Goal: Information Seeking & Learning: Check status

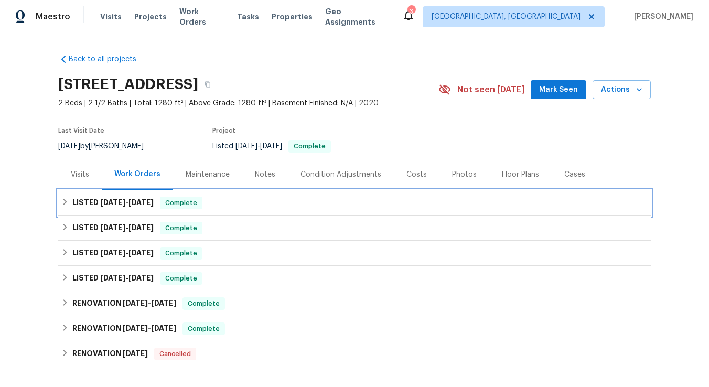
click at [66, 205] on icon at bounding box center [64, 201] width 7 height 7
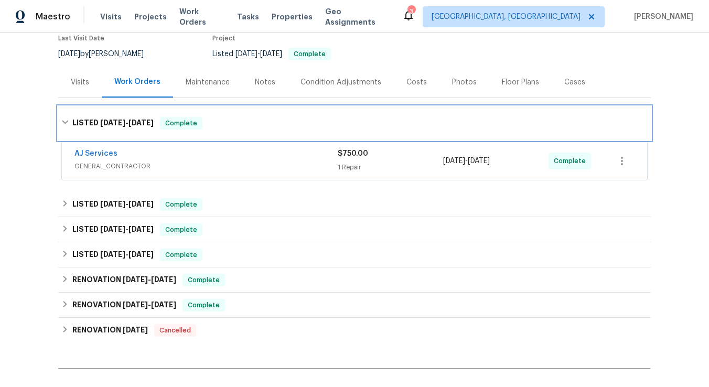
scroll to position [103, 0]
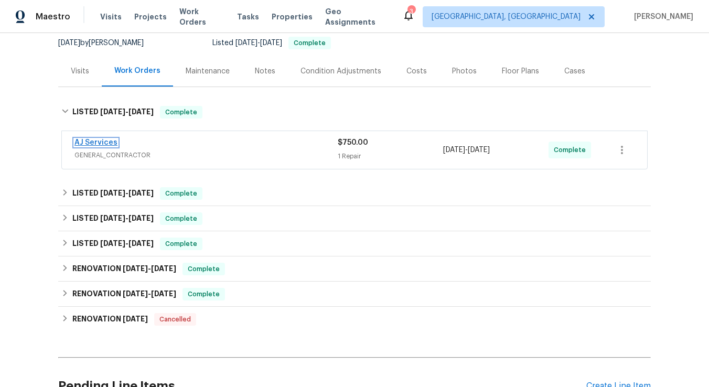
click at [102, 144] on link "AJ Services" at bounding box center [95, 142] width 43 height 7
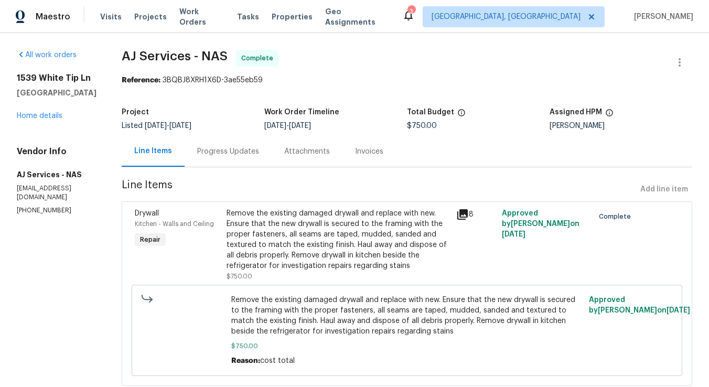
click at [467, 213] on icon at bounding box center [462, 214] width 10 height 10
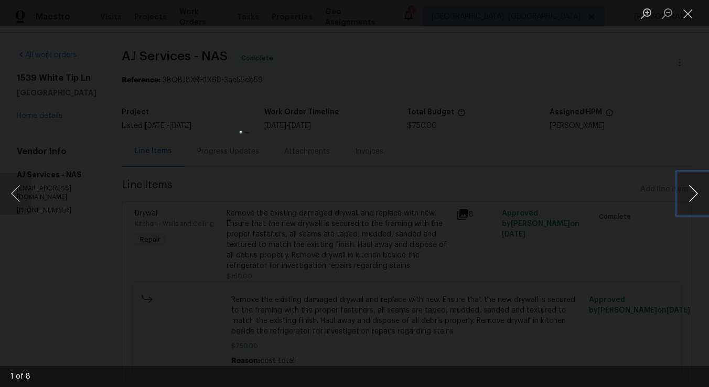
click at [695, 194] on button "Next image" at bounding box center [693, 194] width 31 height 42
click at [14, 197] on button "Previous image" at bounding box center [15, 194] width 31 height 42
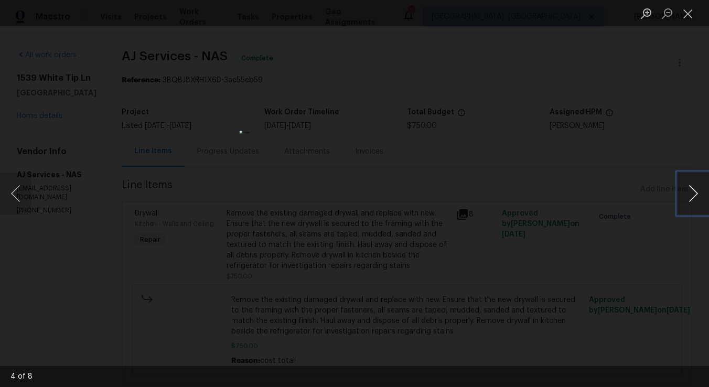
click at [695, 194] on button "Next image" at bounding box center [693, 194] width 31 height 42
click at [692, 196] on button "Next image" at bounding box center [693, 194] width 31 height 42
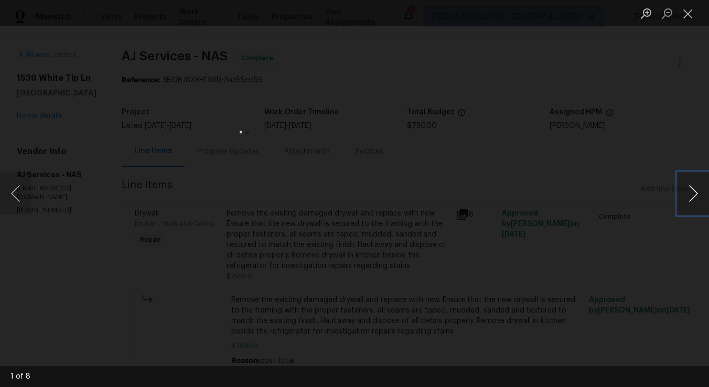
click at [692, 196] on button "Next image" at bounding box center [693, 194] width 31 height 42
click at [688, 17] on button "Close lightbox" at bounding box center [688, 13] width 21 height 18
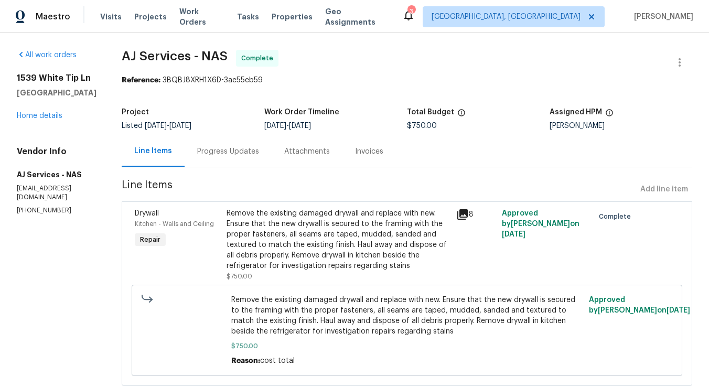
scroll to position [29, 0]
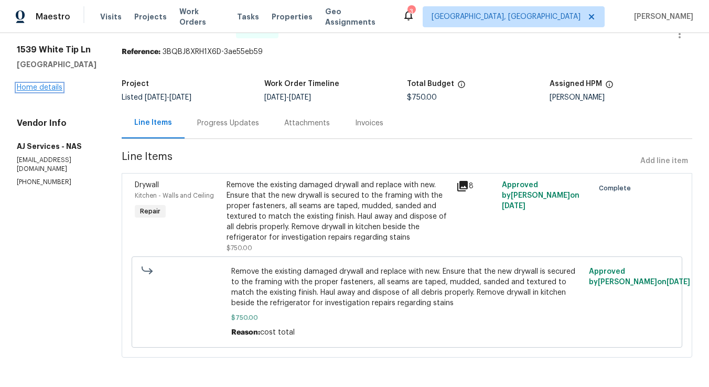
click at [43, 86] on link "Home details" at bounding box center [40, 87] width 46 height 7
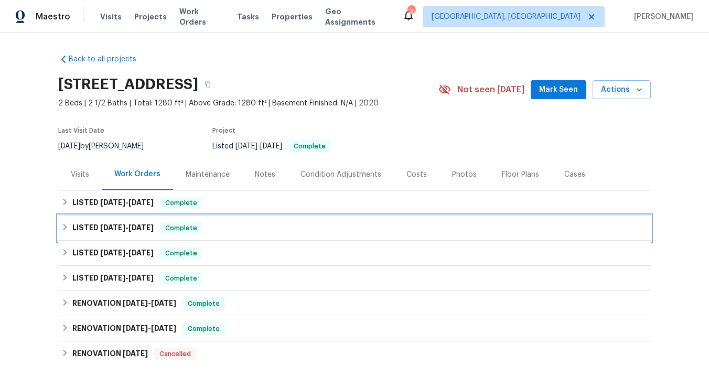
click at [65, 227] on icon at bounding box center [64, 226] width 7 height 7
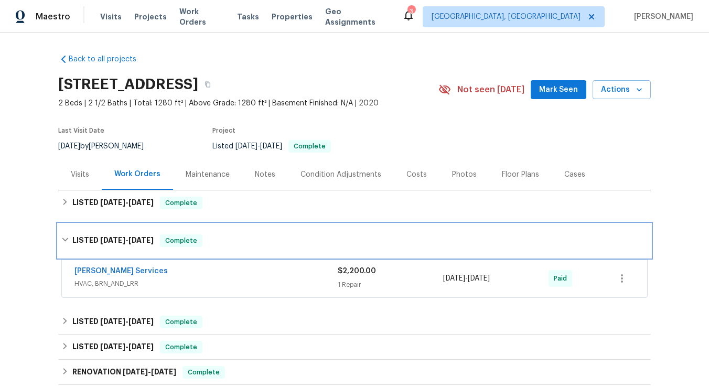
scroll to position [1, 0]
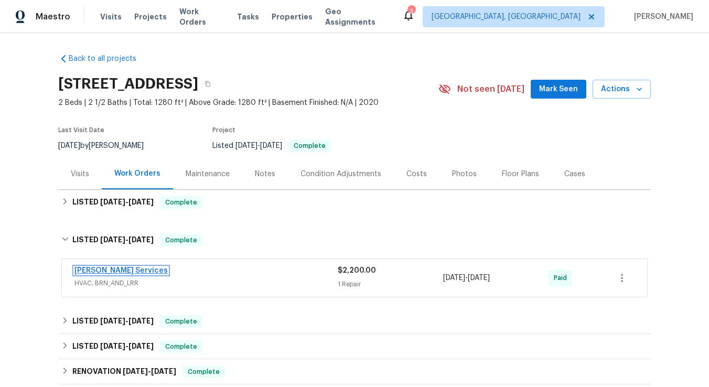
click at [112, 273] on link "[PERSON_NAME] Services" at bounding box center [120, 270] width 93 height 7
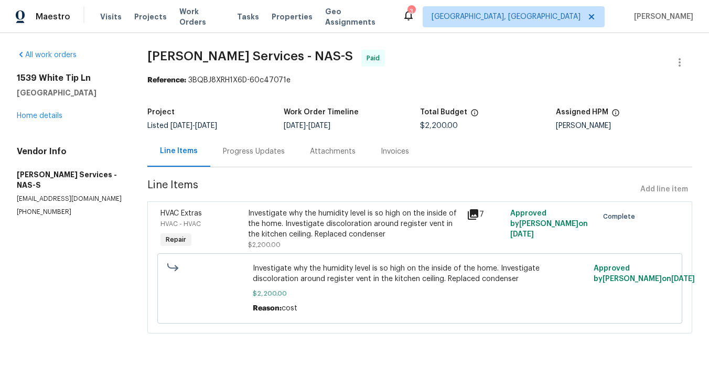
click at [253, 154] on div "Progress Updates" at bounding box center [254, 151] width 62 height 10
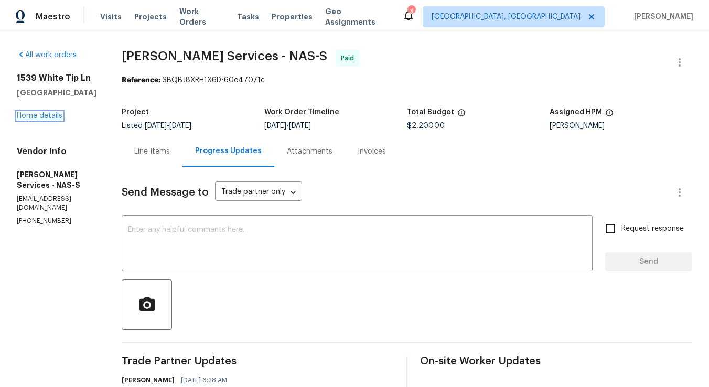
click at [43, 116] on link "Home details" at bounding box center [40, 115] width 46 height 7
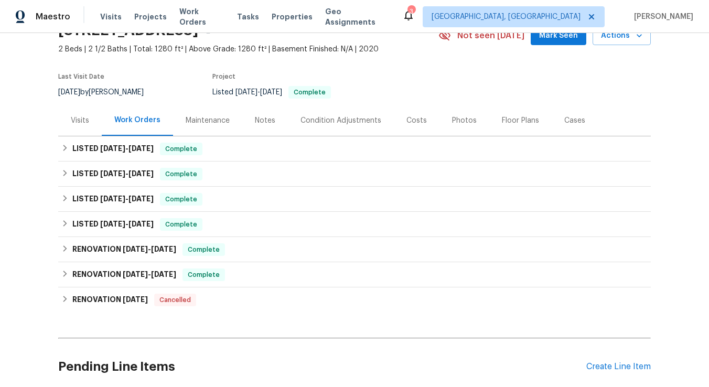
scroll to position [53, 0]
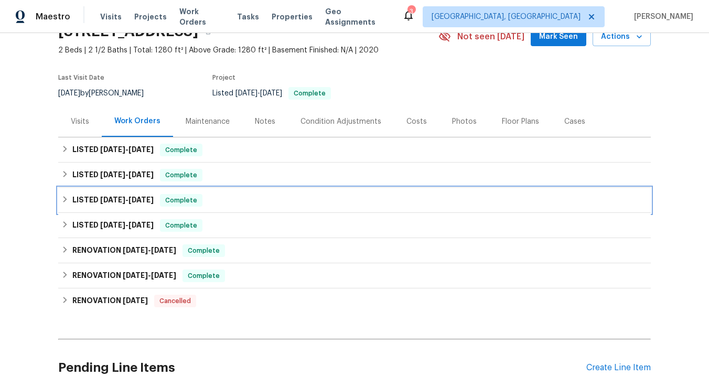
click at [64, 198] on icon at bounding box center [64, 199] width 7 height 7
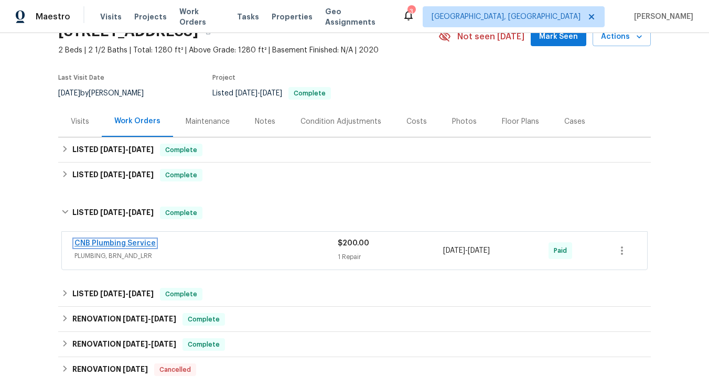
click at [125, 245] on link "CNB Plumbing Service" at bounding box center [114, 243] width 81 height 7
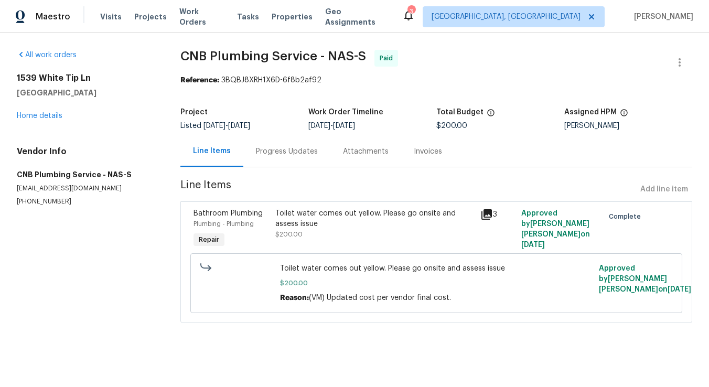
click at [295, 152] on div "Progress Updates" at bounding box center [287, 151] width 62 height 10
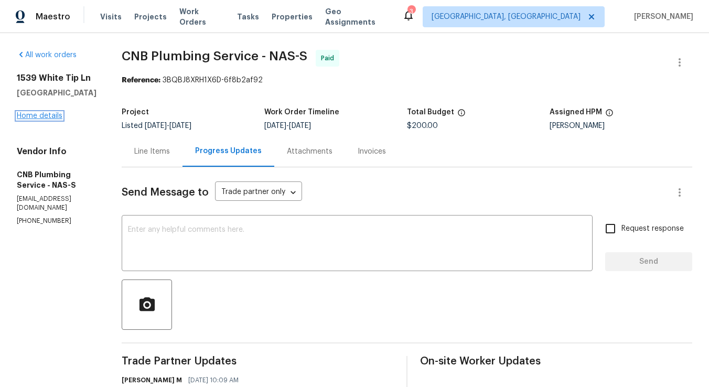
click at [41, 116] on link "Home details" at bounding box center [40, 115] width 46 height 7
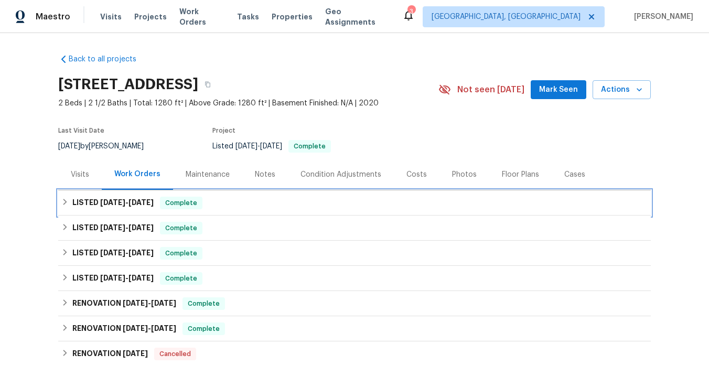
click at [64, 200] on icon at bounding box center [64, 201] width 7 height 7
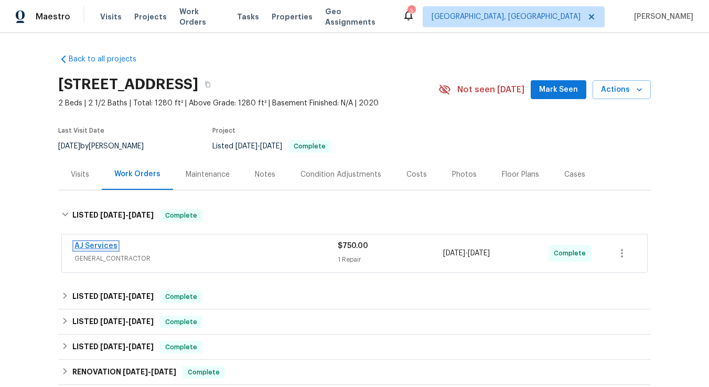
click at [88, 246] on link "AJ Services" at bounding box center [95, 245] width 43 height 7
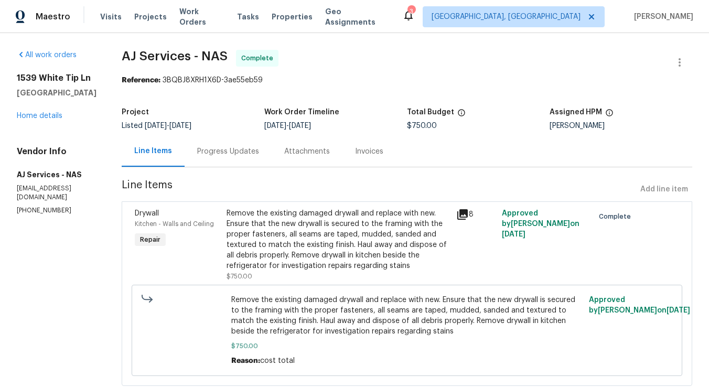
click at [239, 152] on div "Progress Updates" at bounding box center [228, 151] width 62 height 10
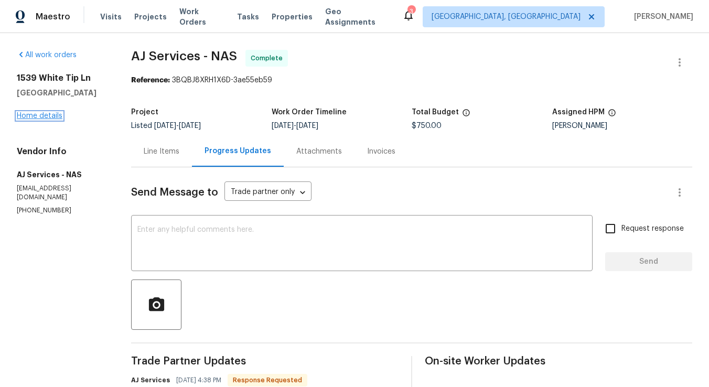
click at [45, 117] on link "Home details" at bounding box center [40, 115] width 46 height 7
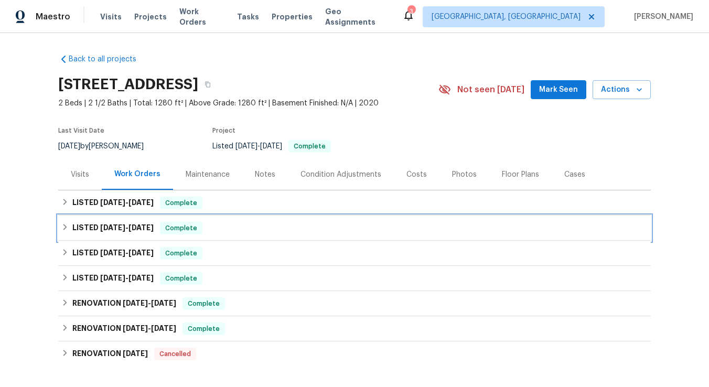
click at [65, 230] on icon at bounding box center [64, 226] width 7 height 7
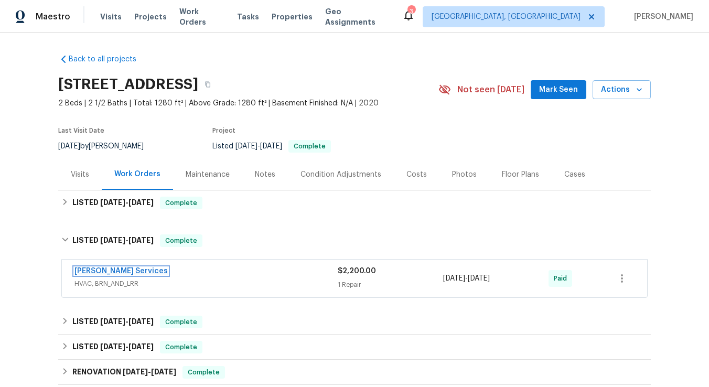
click at [109, 271] on link "[PERSON_NAME] Services" at bounding box center [120, 270] width 93 height 7
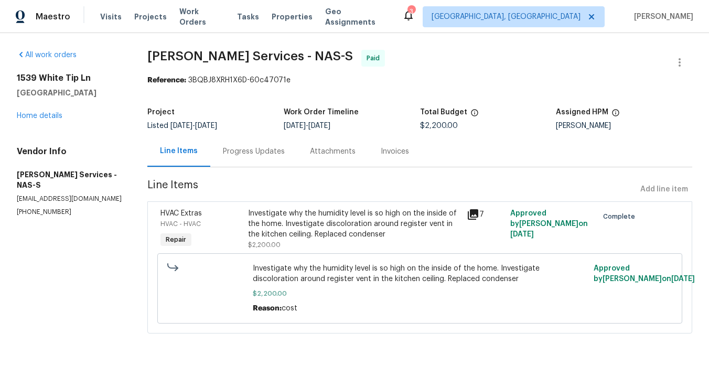
click at [252, 153] on div "Progress Updates" at bounding box center [254, 151] width 62 height 10
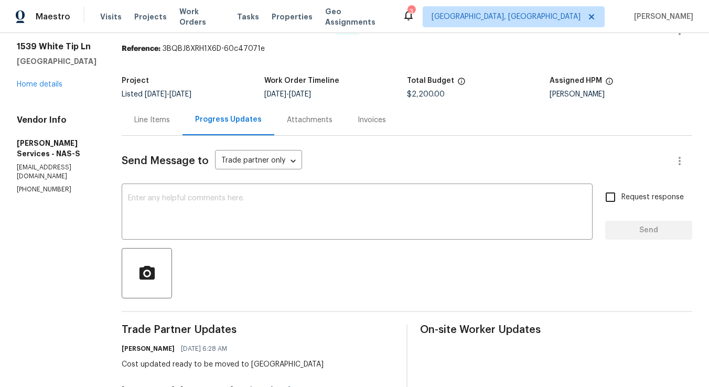
scroll to position [21, 0]
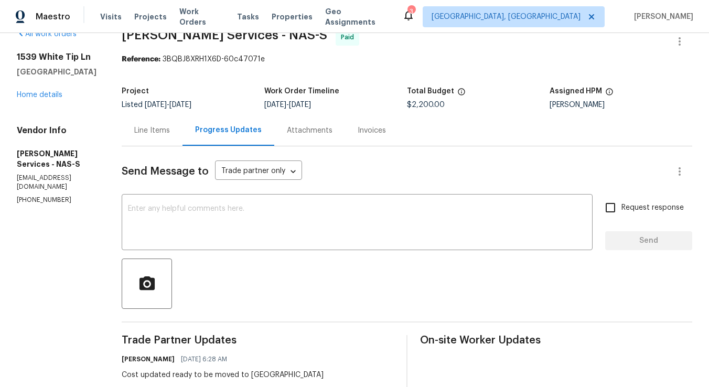
click at [154, 133] on div "Line Items" at bounding box center [152, 130] width 36 height 10
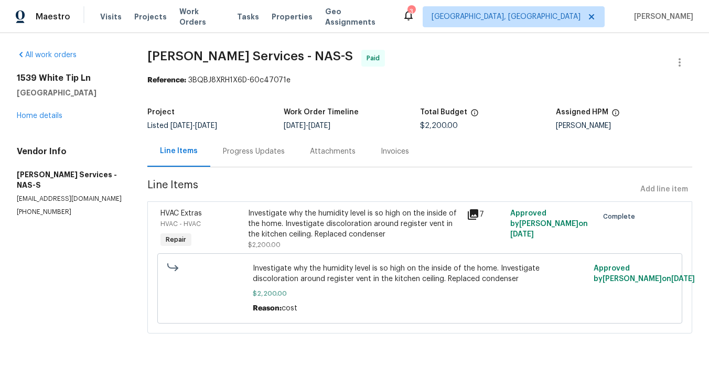
click at [473, 214] on icon at bounding box center [473, 214] width 10 height 10
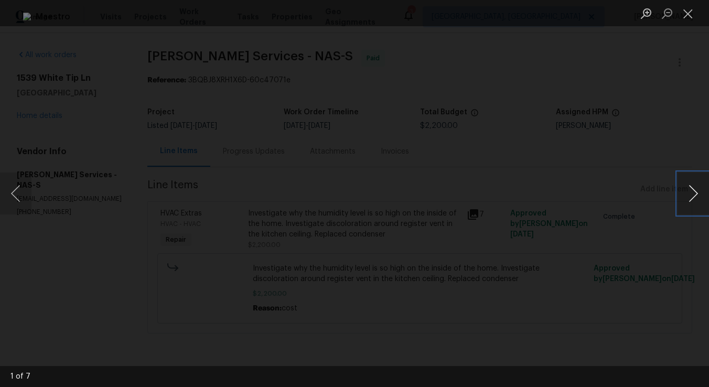
click at [694, 197] on button "Next image" at bounding box center [693, 194] width 31 height 42
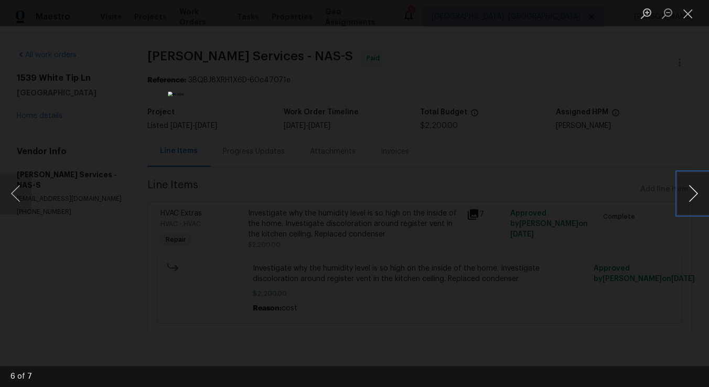
click at [694, 197] on button "Next image" at bounding box center [693, 194] width 31 height 42
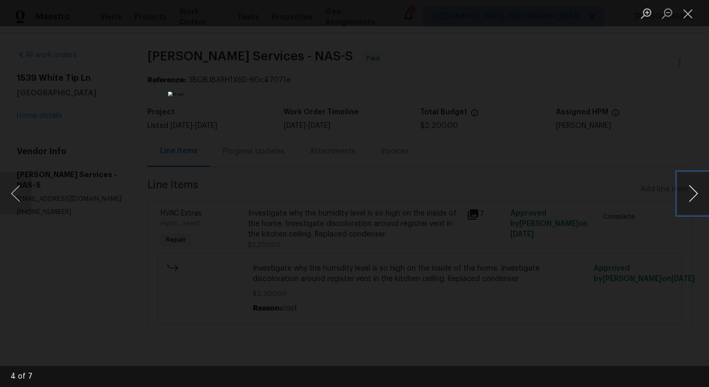
click at [694, 197] on button "Next image" at bounding box center [693, 194] width 31 height 42
click at [691, 15] on button "Close lightbox" at bounding box center [688, 13] width 21 height 18
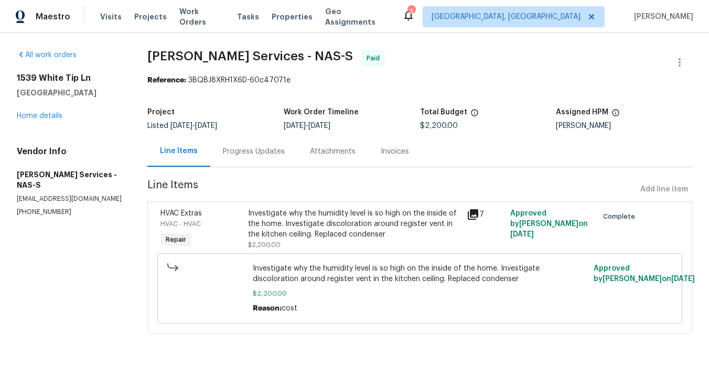
click at [233, 155] on div "Progress Updates" at bounding box center [254, 151] width 62 height 10
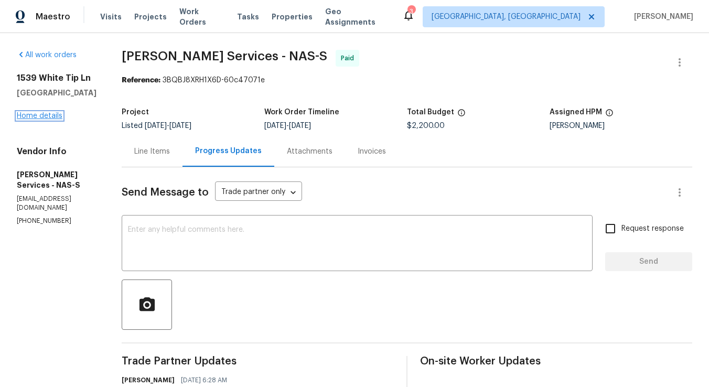
click at [42, 118] on link "Home details" at bounding box center [40, 115] width 46 height 7
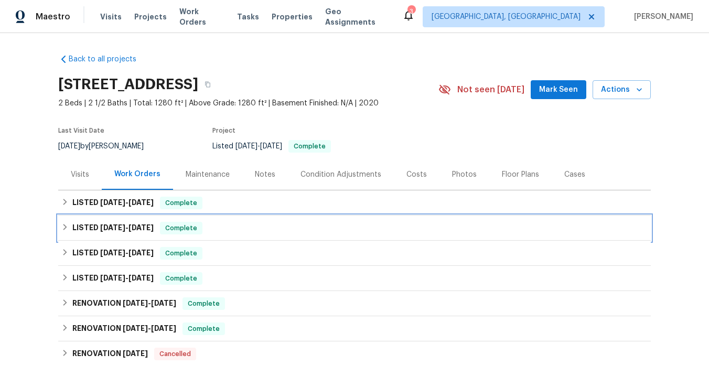
click at [67, 229] on icon at bounding box center [64, 226] width 7 height 7
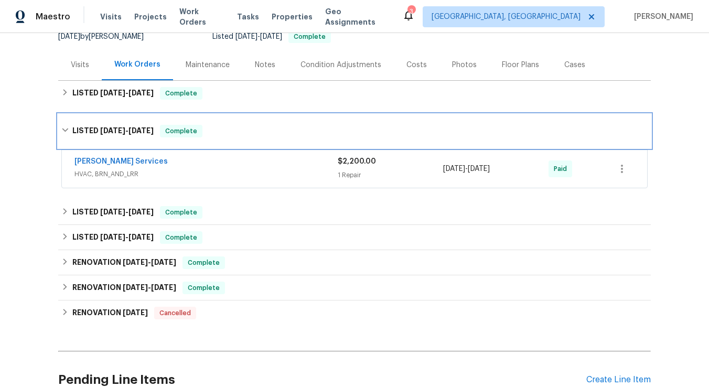
scroll to position [105, 0]
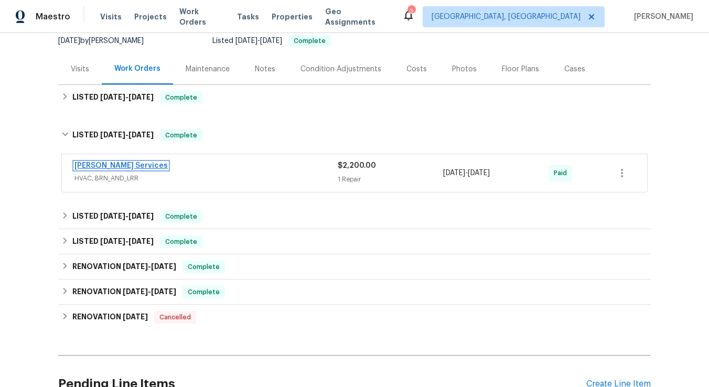
click at [132, 166] on link "[PERSON_NAME] Services" at bounding box center [120, 165] width 93 height 7
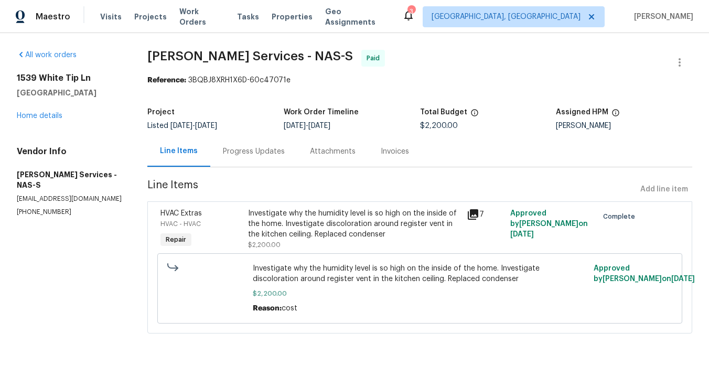
click at [474, 213] on icon at bounding box center [473, 214] width 10 height 10
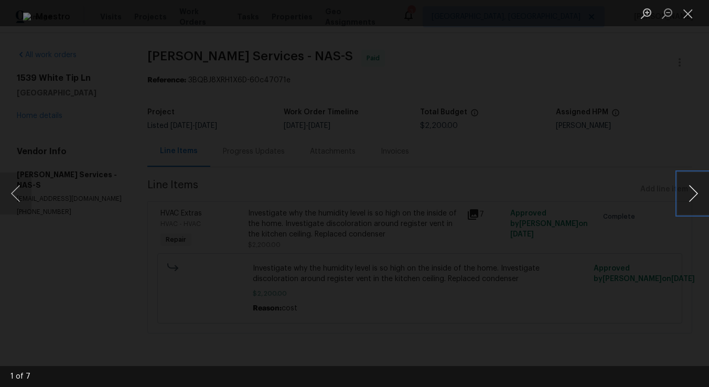
click at [696, 196] on button "Next image" at bounding box center [693, 194] width 31 height 42
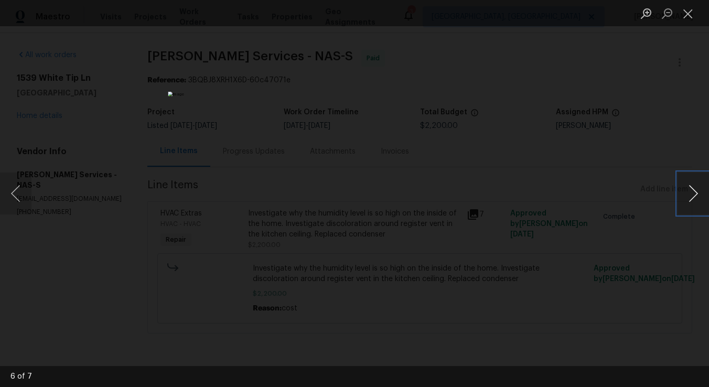
click at [696, 196] on button "Next image" at bounding box center [693, 194] width 31 height 42
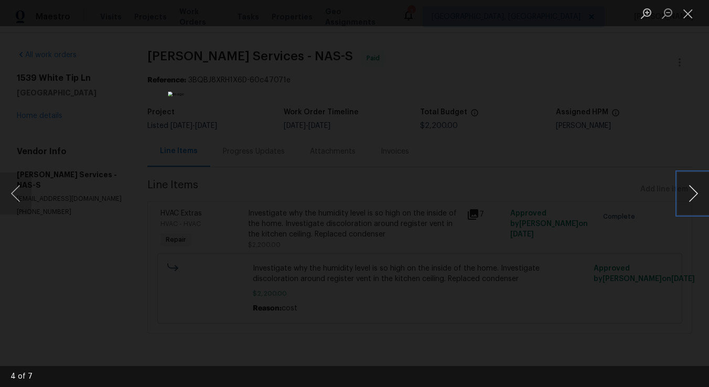
click at [696, 196] on button "Next image" at bounding box center [693, 194] width 31 height 42
click at [688, 16] on button "Close lightbox" at bounding box center [688, 13] width 21 height 18
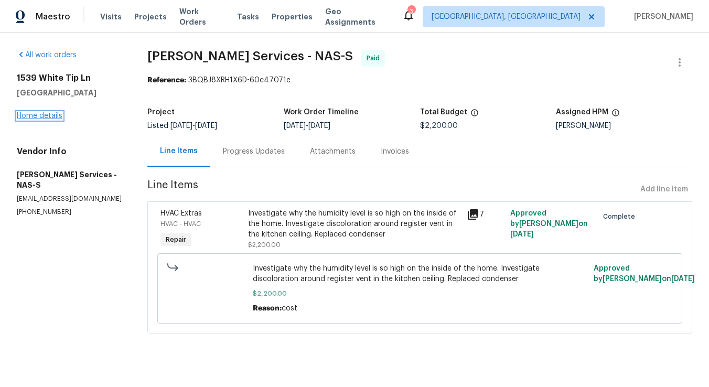
click at [45, 116] on link "Home details" at bounding box center [40, 115] width 46 height 7
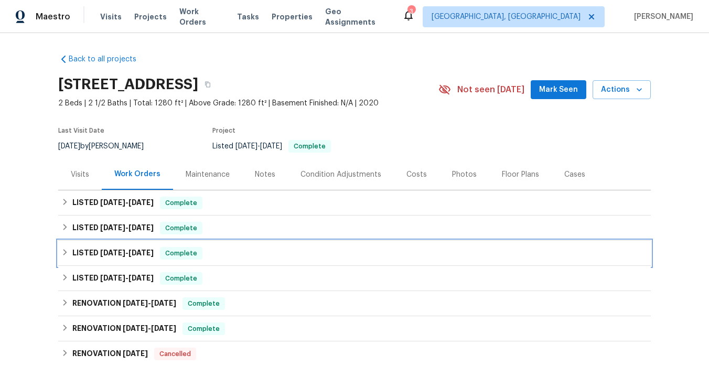
click at [64, 254] on icon at bounding box center [65, 252] width 4 height 6
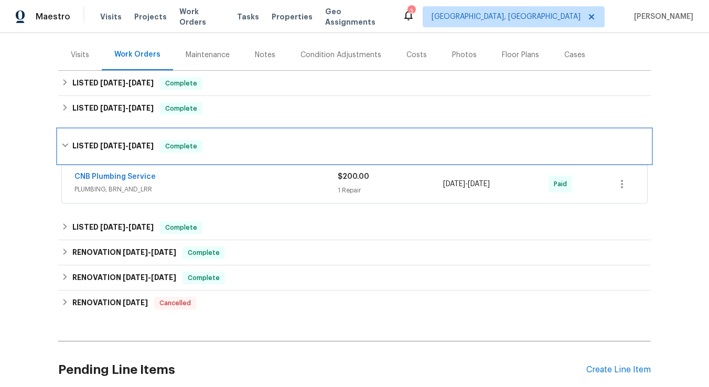
scroll to position [121, 0]
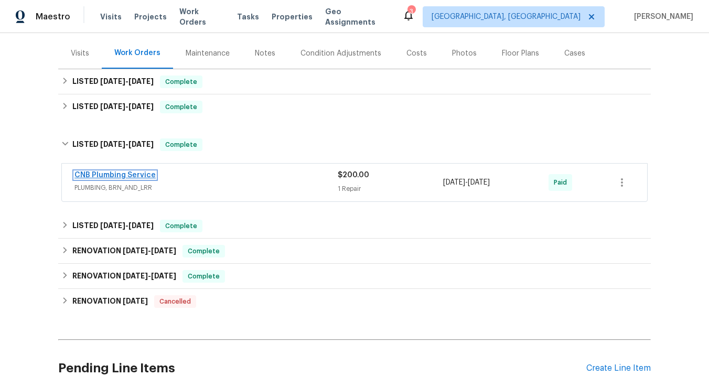
click at [112, 177] on link "CNB Plumbing Service" at bounding box center [114, 174] width 81 height 7
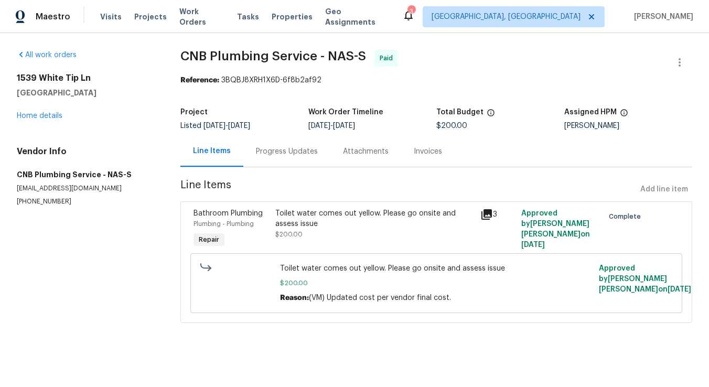
click at [299, 153] on div "Progress Updates" at bounding box center [287, 151] width 62 height 10
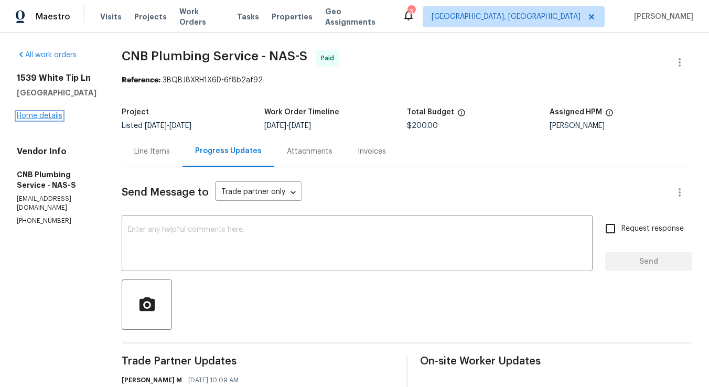
click at [49, 115] on link "Home details" at bounding box center [40, 115] width 46 height 7
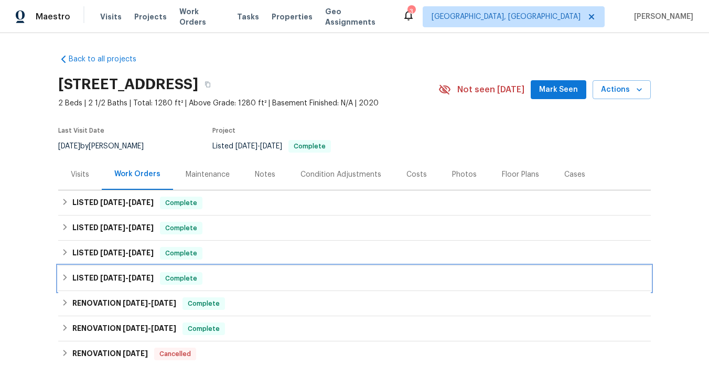
click at [65, 278] on icon at bounding box center [65, 277] width 4 height 6
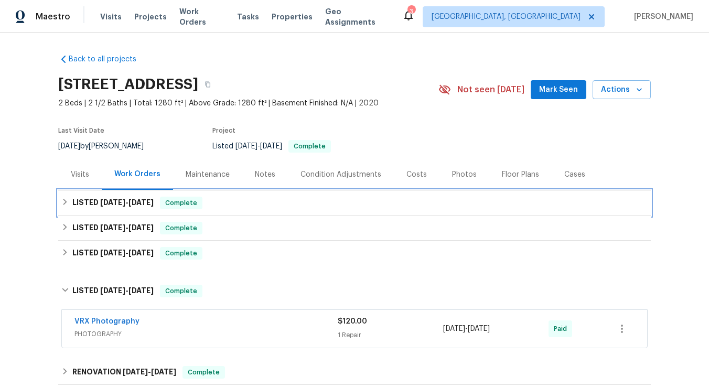
click at [68, 199] on icon at bounding box center [64, 201] width 7 height 7
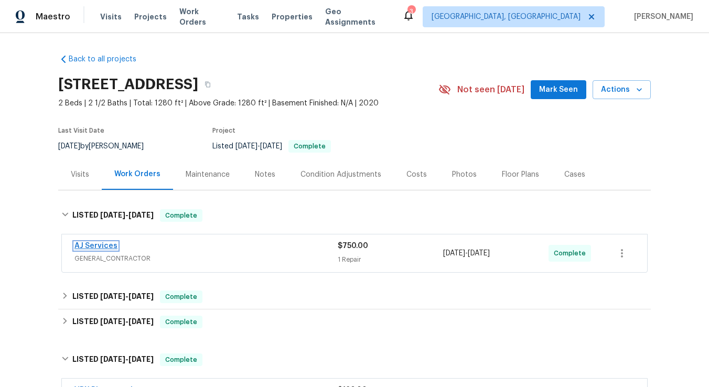
click at [97, 248] on link "AJ Services" at bounding box center [95, 245] width 43 height 7
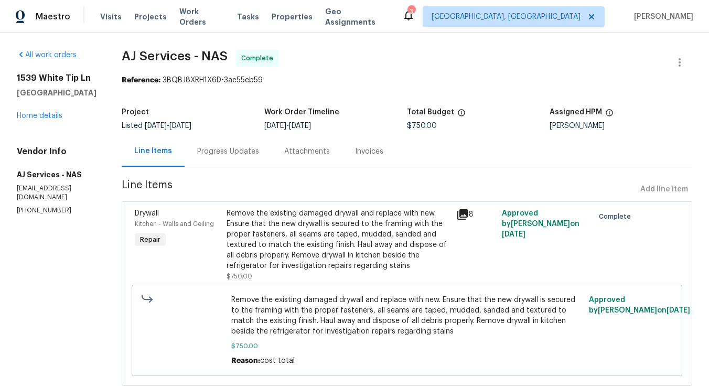
click at [462, 212] on icon at bounding box center [462, 214] width 10 height 10
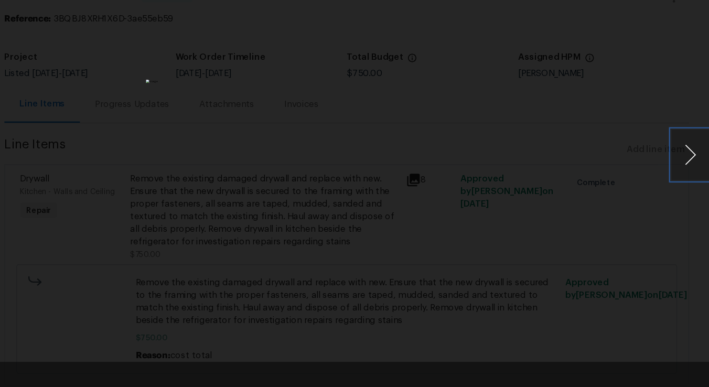
click at [690, 192] on button "Next image" at bounding box center [693, 194] width 31 height 42
click at [691, 196] on button "Next image" at bounding box center [693, 194] width 31 height 42
click at [693, 196] on button "Next image" at bounding box center [693, 194] width 31 height 42
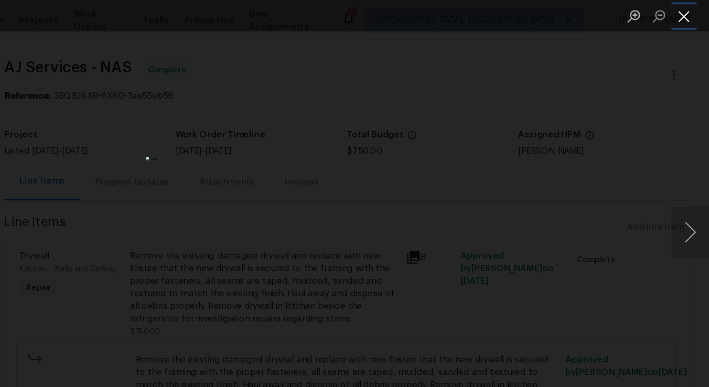
click at [690, 16] on button "Close lightbox" at bounding box center [688, 13] width 21 height 18
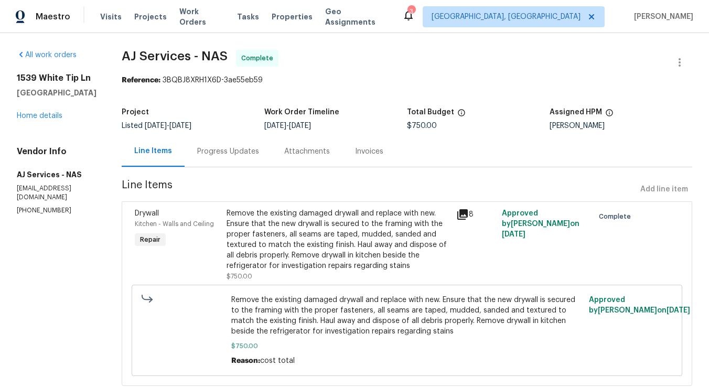
click at [464, 215] on icon at bounding box center [462, 214] width 13 height 13
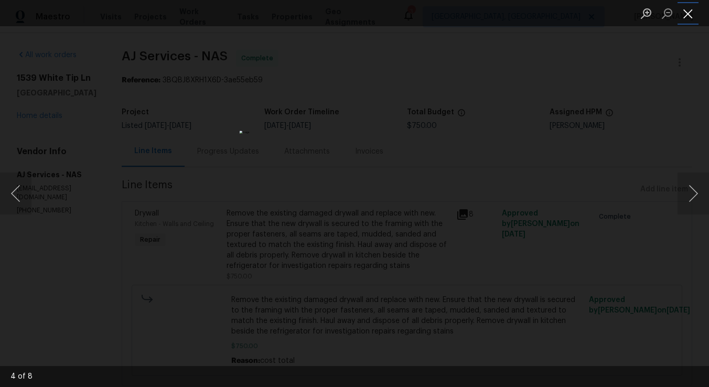
click at [685, 17] on button "Close lightbox" at bounding box center [688, 13] width 21 height 18
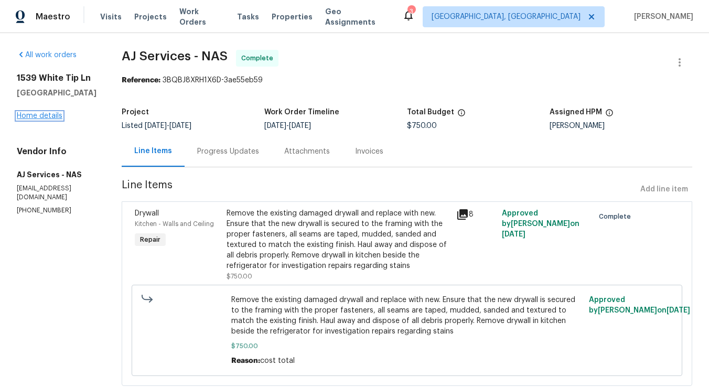
click at [41, 116] on link "Home details" at bounding box center [40, 115] width 46 height 7
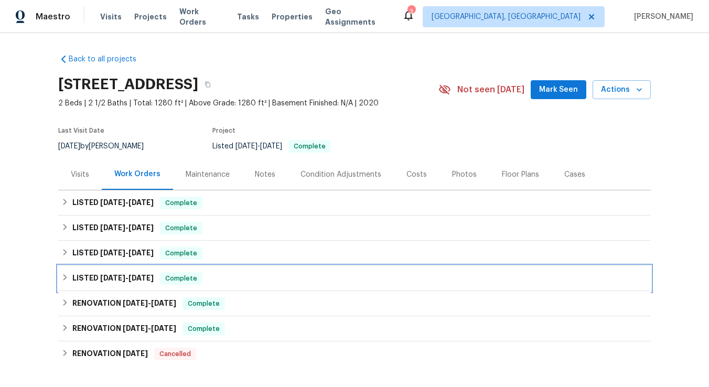
click at [65, 280] on icon at bounding box center [64, 277] width 7 height 7
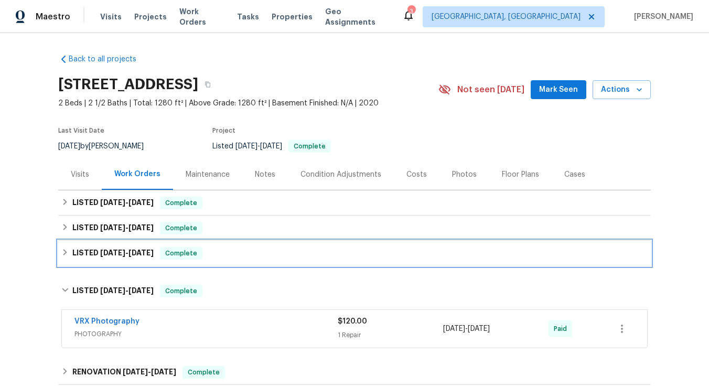
click at [66, 256] on div "LISTED [DATE] - [DATE] Complete" at bounding box center [354, 253] width 586 height 13
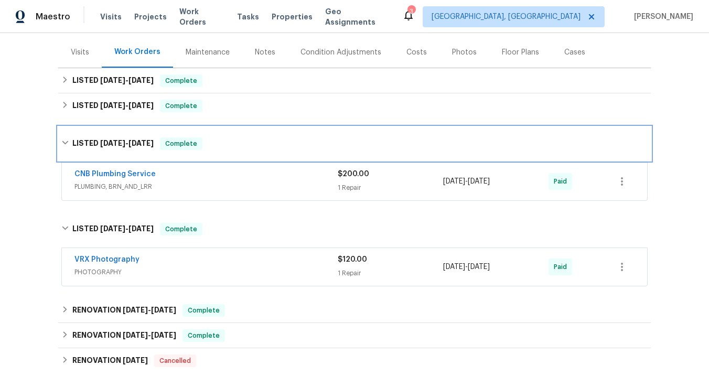
scroll to position [167, 0]
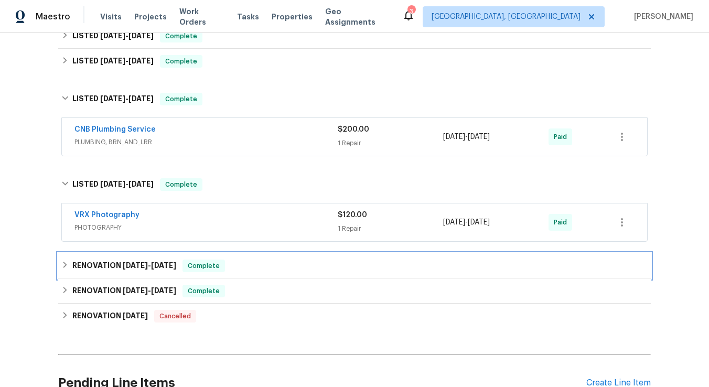
click at [63, 269] on icon at bounding box center [64, 264] width 7 height 7
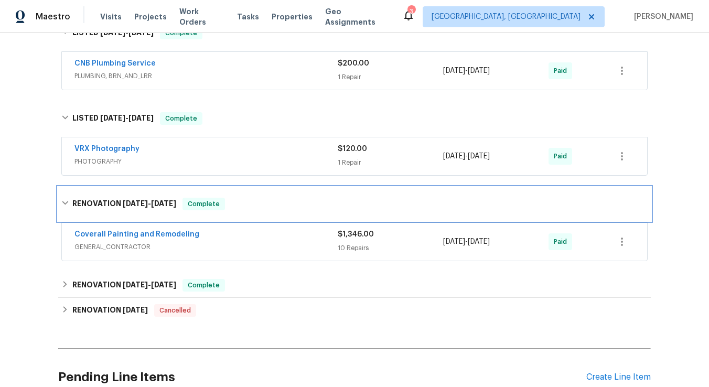
scroll to position [234, 0]
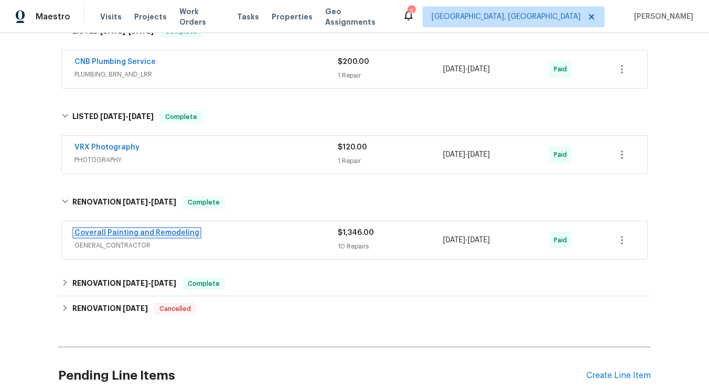
click at [128, 233] on link "Coverall Painting and Remodeling" at bounding box center [136, 232] width 125 height 7
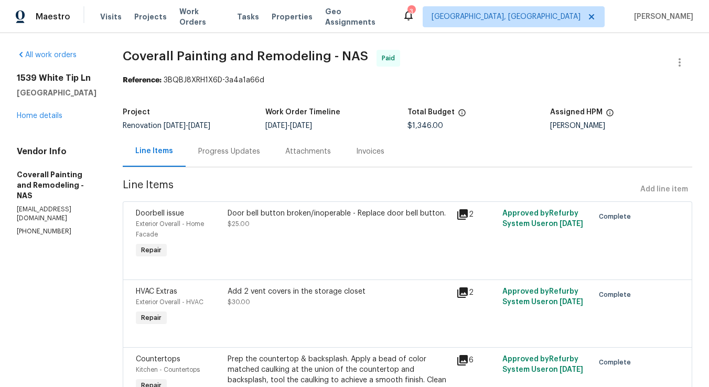
click at [45, 120] on div "[STREET_ADDRESS] Home details" at bounding box center [57, 97] width 81 height 48
click at [47, 116] on link "Home details" at bounding box center [40, 115] width 46 height 7
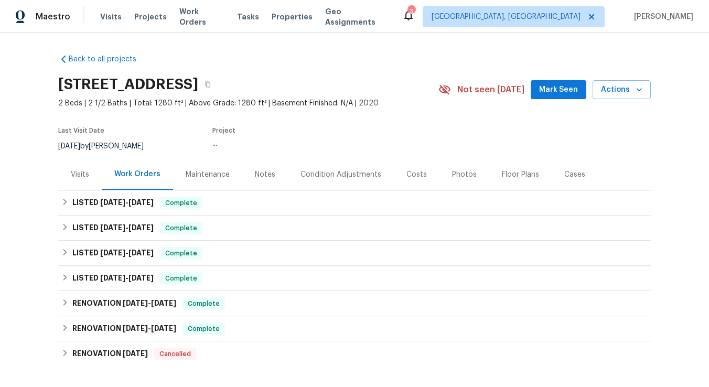
scroll to position [1, 0]
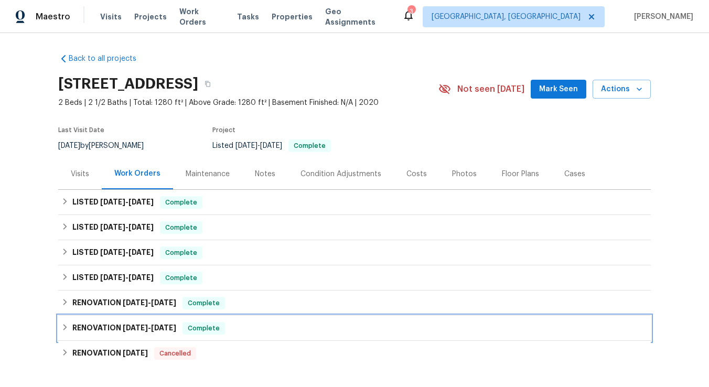
click at [69, 329] on div "RENOVATION [DATE] - [DATE] Complete" at bounding box center [354, 328] width 586 height 13
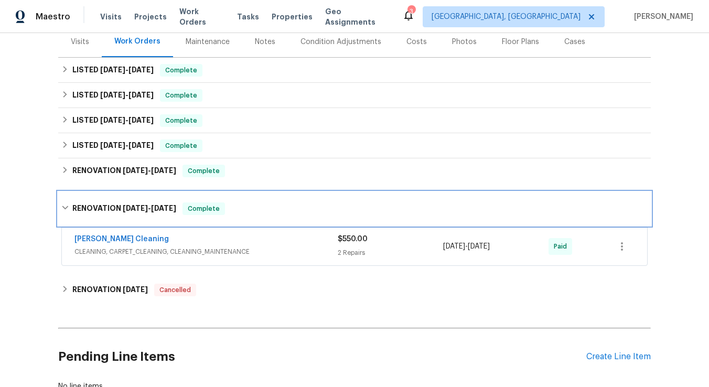
scroll to position [209, 0]
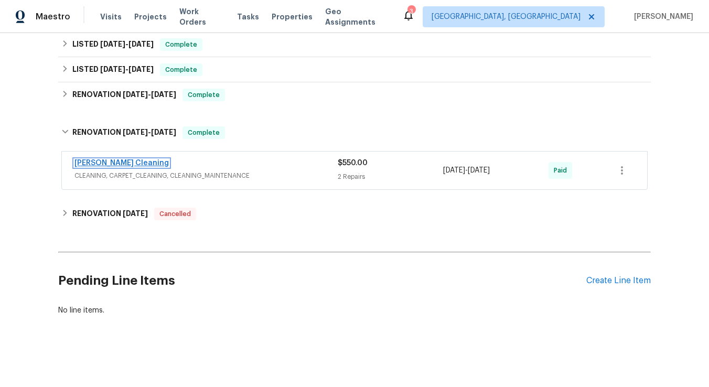
click at [104, 166] on link "[PERSON_NAME] Cleaning" at bounding box center [121, 162] width 94 height 7
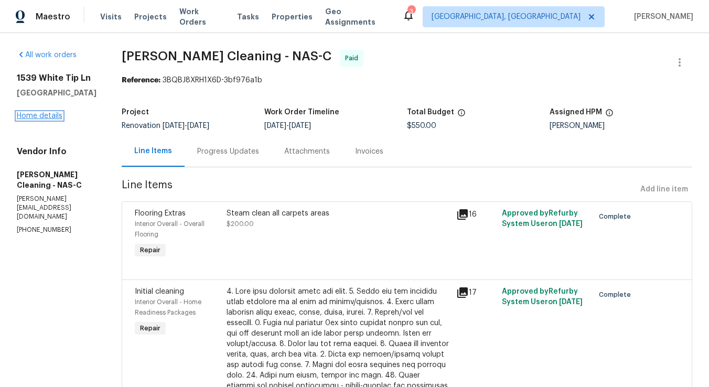
click at [42, 115] on link "Home details" at bounding box center [40, 115] width 46 height 7
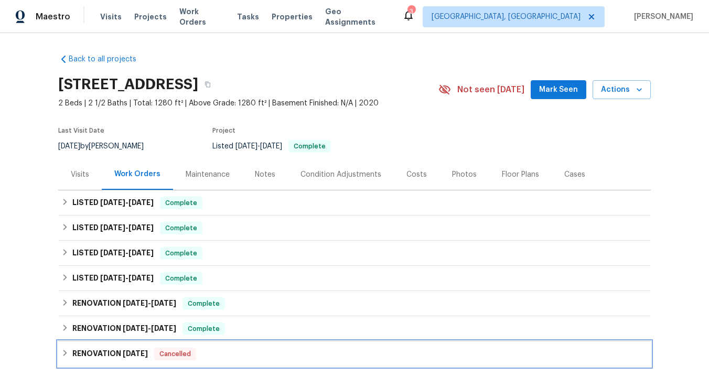
click at [66, 351] on icon at bounding box center [64, 352] width 7 height 7
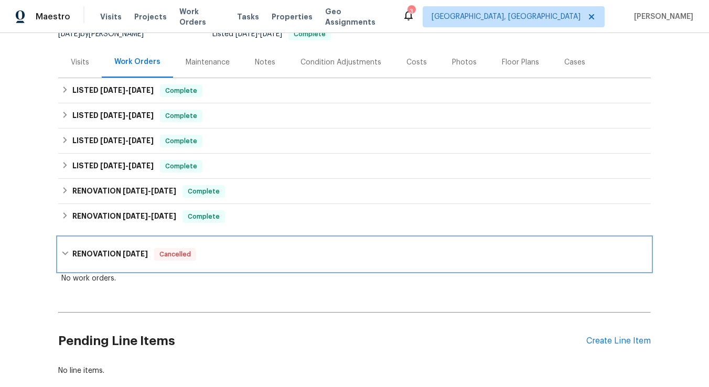
scroll to position [151, 0]
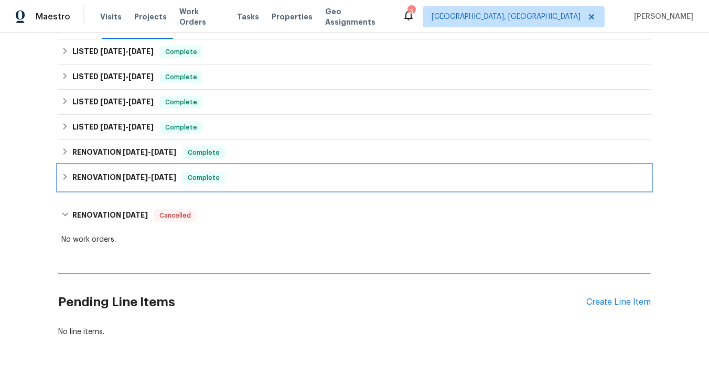
click at [65, 178] on icon at bounding box center [65, 177] width 4 height 6
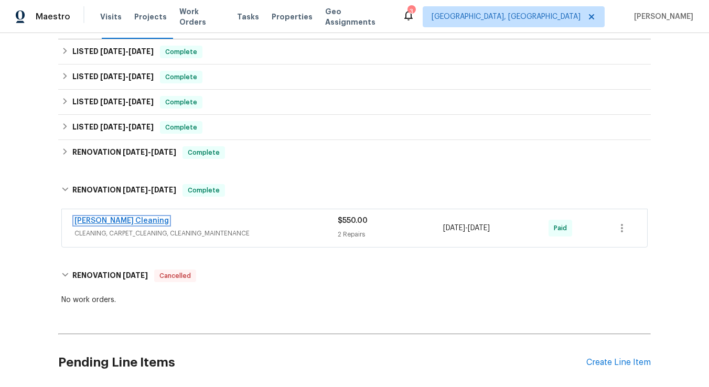
click at [119, 223] on link "[PERSON_NAME] Cleaning" at bounding box center [121, 220] width 94 height 7
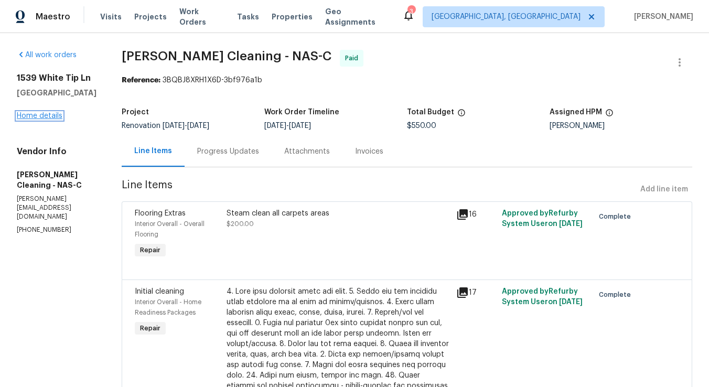
click at [48, 119] on link "Home details" at bounding box center [40, 115] width 46 height 7
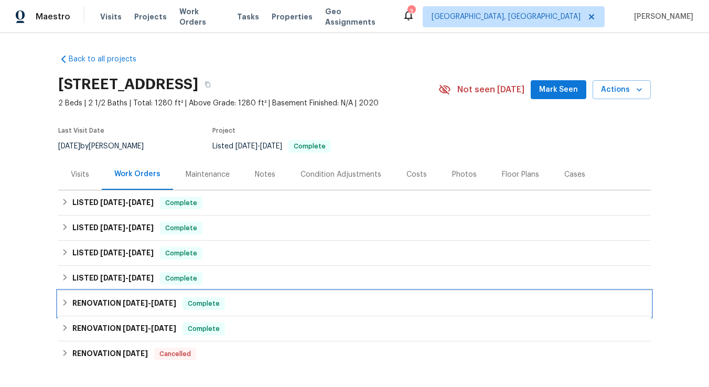
click at [69, 305] on div "RENOVATION [DATE] - [DATE] Complete" at bounding box center [354, 303] width 586 height 13
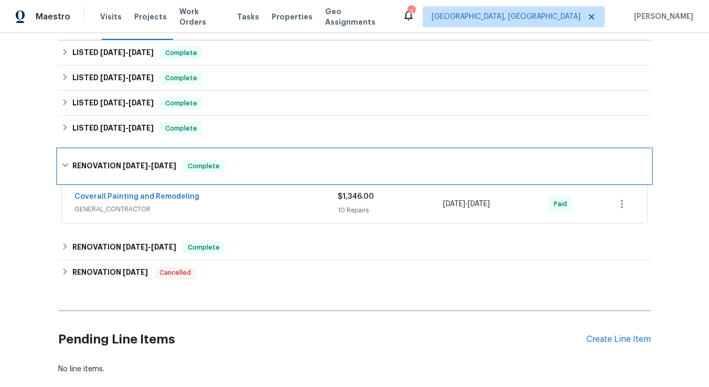
scroll to position [160, 0]
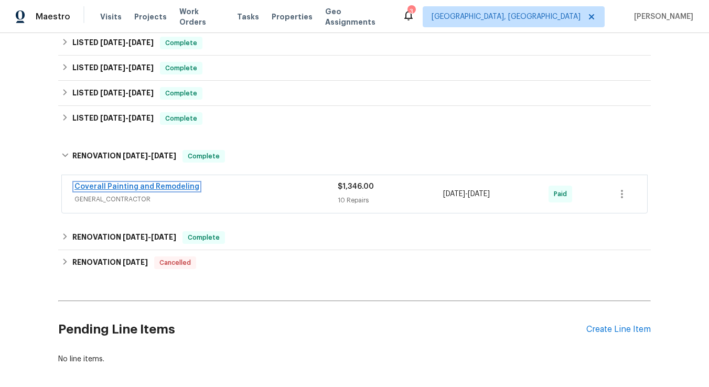
click at [138, 187] on link "Coverall Painting and Remodeling" at bounding box center [136, 186] width 125 height 7
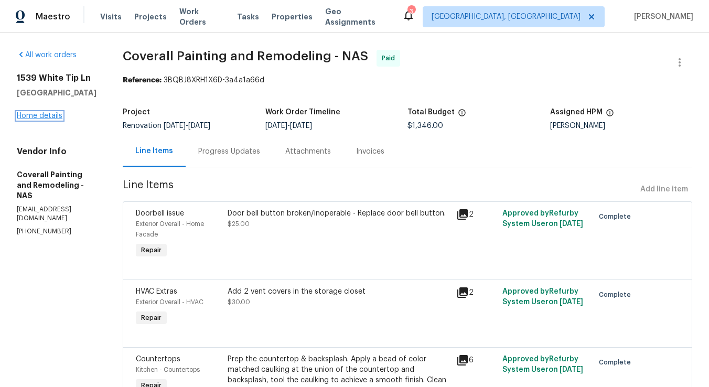
click at [39, 119] on link "Home details" at bounding box center [40, 115] width 46 height 7
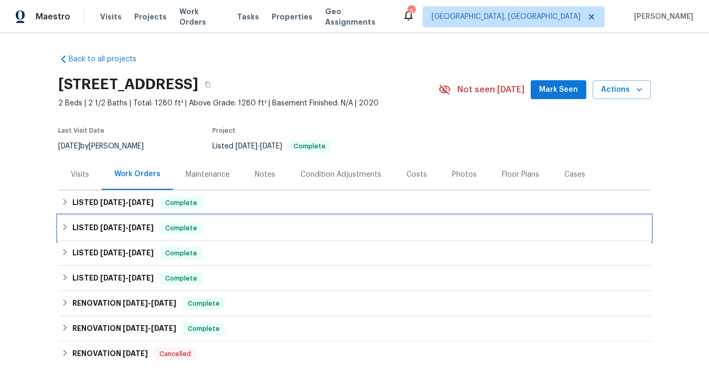
click at [61, 227] on icon at bounding box center [64, 226] width 7 height 7
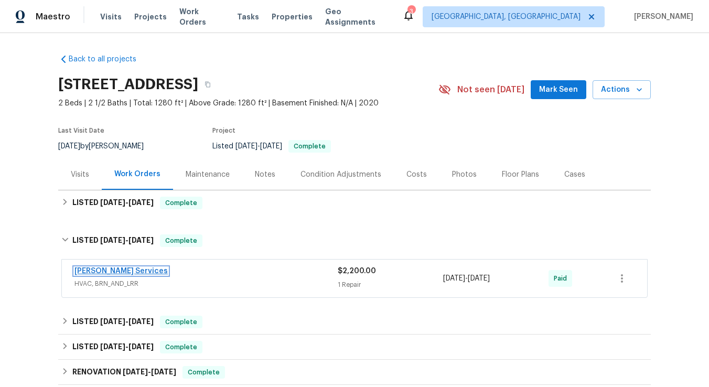
click at [105, 274] on link "[PERSON_NAME] Services" at bounding box center [120, 270] width 93 height 7
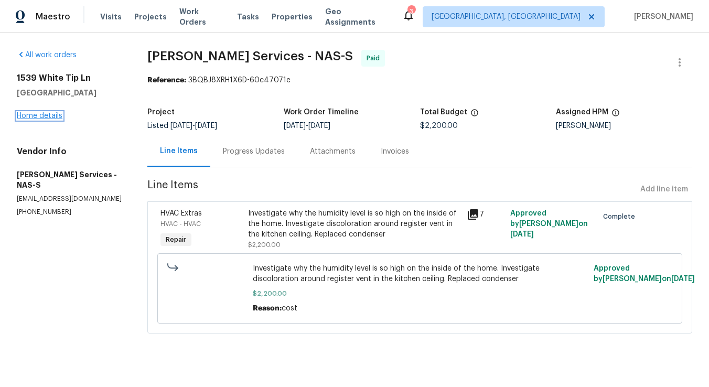
click at [49, 116] on link "Home details" at bounding box center [40, 115] width 46 height 7
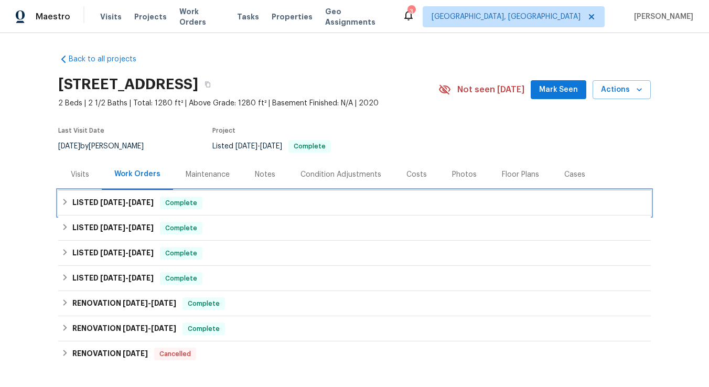
click at [68, 204] on icon at bounding box center [64, 201] width 7 height 7
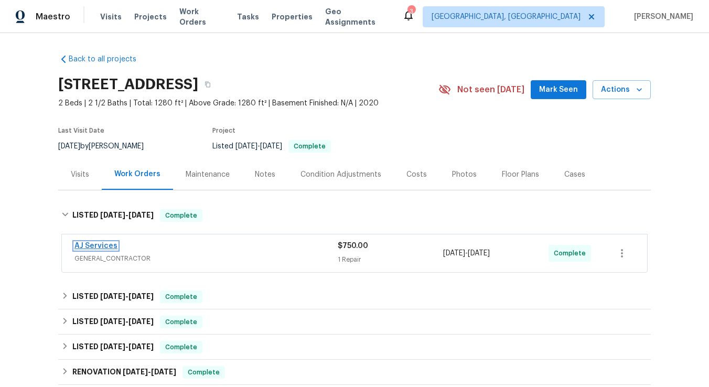
click at [96, 245] on link "AJ Services" at bounding box center [95, 245] width 43 height 7
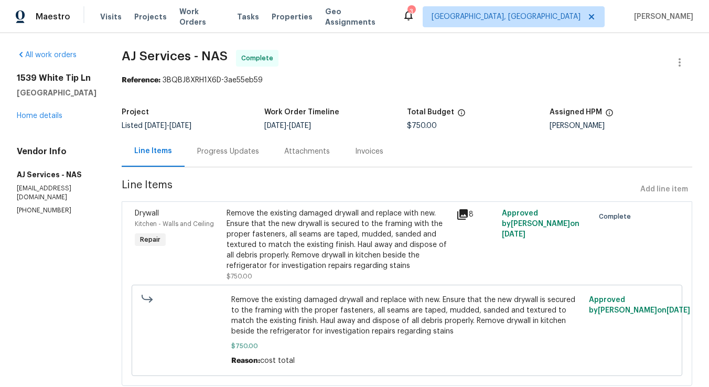
click at [464, 213] on icon at bounding box center [462, 214] width 10 height 10
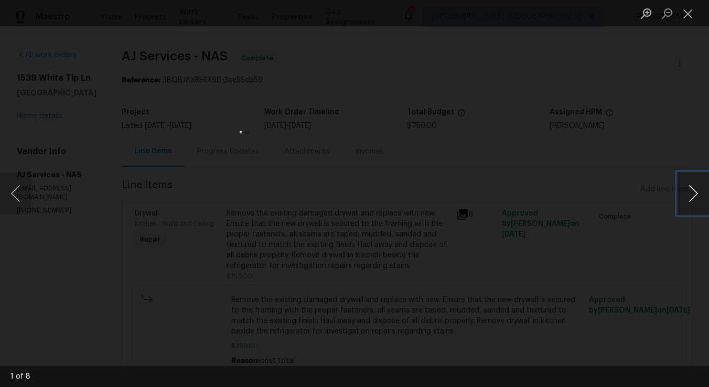
click at [695, 199] on button "Next image" at bounding box center [693, 194] width 31 height 42
drag, startPoint x: 695, startPoint y: 14, endPoint x: 570, endPoint y: 78, distance: 141.2
click at [695, 14] on button "Close lightbox" at bounding box center [688, 13] width 21 height 18
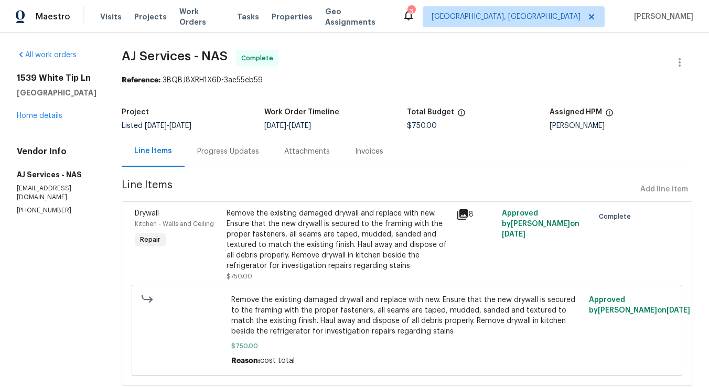
click at [465, 216] on icon at bounding box center [462, 214] width 13 height 13
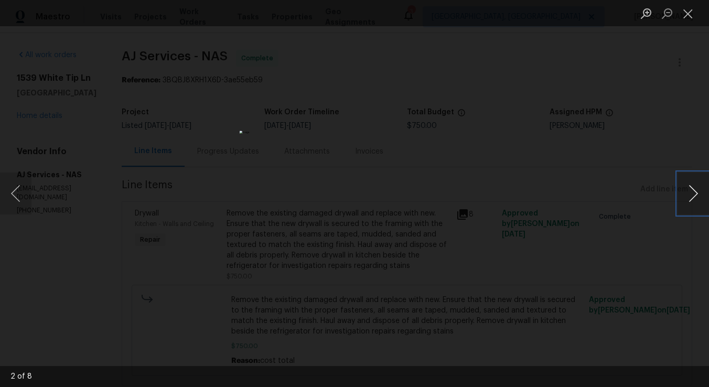
click at [695, 195] on button "Next image" at bounding box center [693, 194] width 31 height 42
click at [694, 200] on button "Next image" at bounding box center [693, 194] width 31 height 42
